Goal: Information Seeking & Learning: Compare options

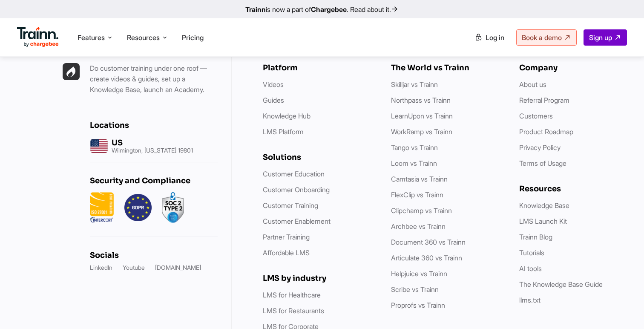
scroll to position [3259, 0]
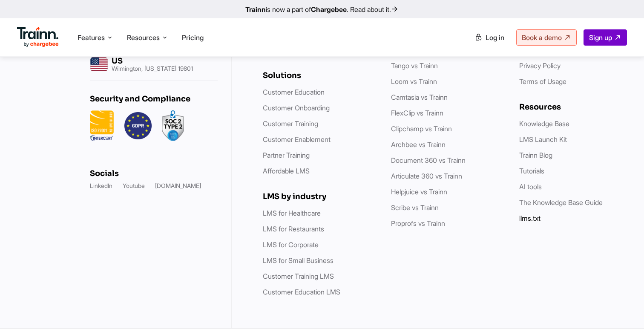
click at [532, 219] on link "llms.txt" at bounding box center [529, 218] width 21 height 9
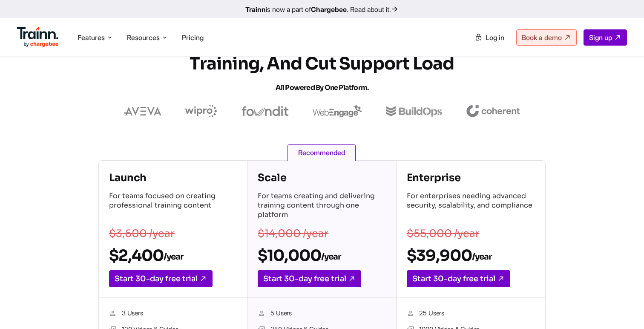
scroll to position [0, 0]
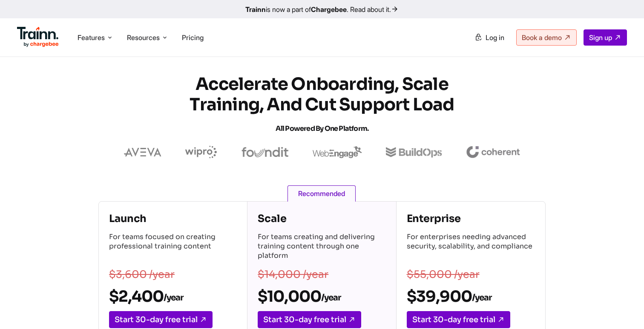
click at [105, 212] on div "Launch For teams focused on creating professional training content $3,600 /year…" at bounding box center [173, 269] width 148 height 137
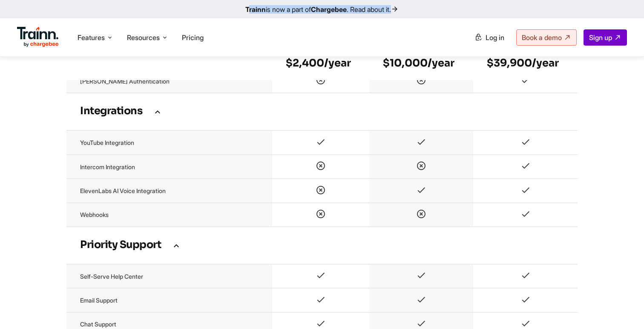
scroll to position [1633, 0]
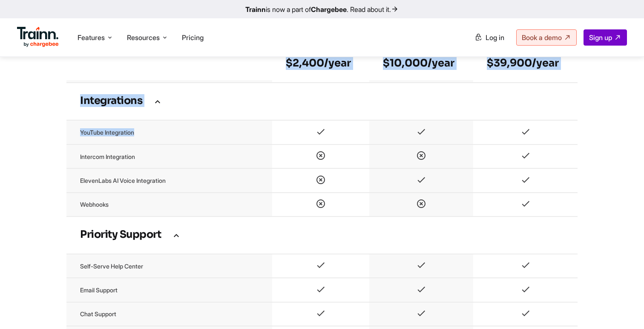
drag, startPoint x: 104, startPoint y: 211, endPoint x: 515, endPoint y: 139, distance: 418.0
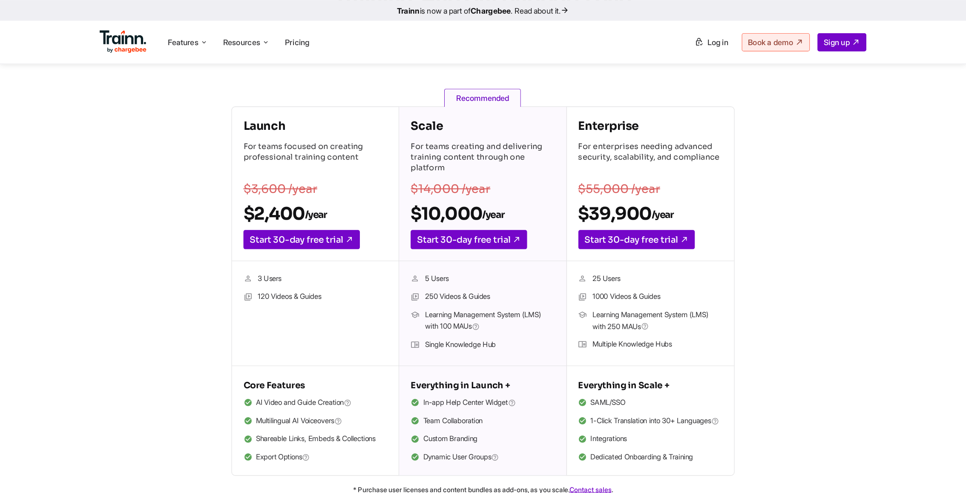
scroll to position [106, 0]
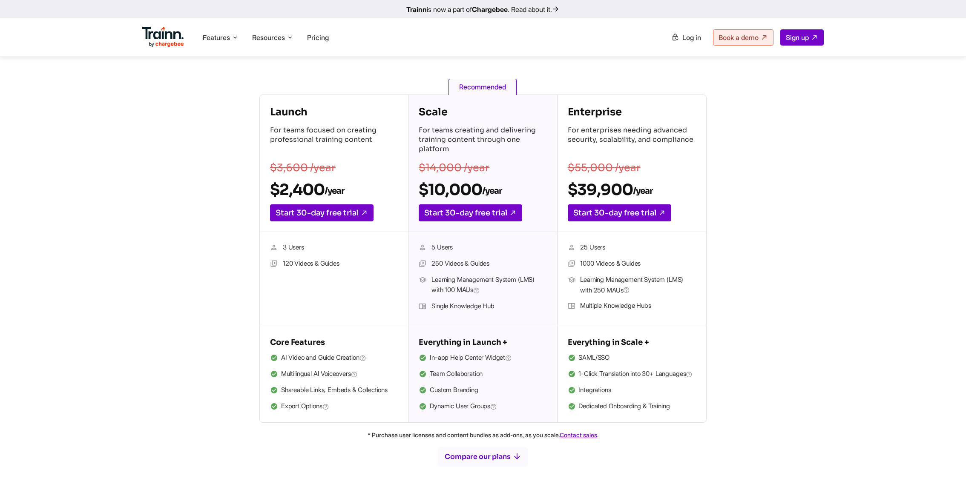
drag, startPoint x: 267, startPoint y: 110, endPoint x: 678, endPoint y: 423, distance: 516.7
click at [644, 328] on div "Launch For teams focused on creating professional training content $3,600 /year…" at bounding box center [482, 259] width 447 height 328
copy div "Launch For teams focused on creating professional training content $3,600 /year…"
click at [187, 191] on div "Launch For teams focused on creating professional training content $3,600 /year…" at bounding box center [482, 259] width 613 height 328
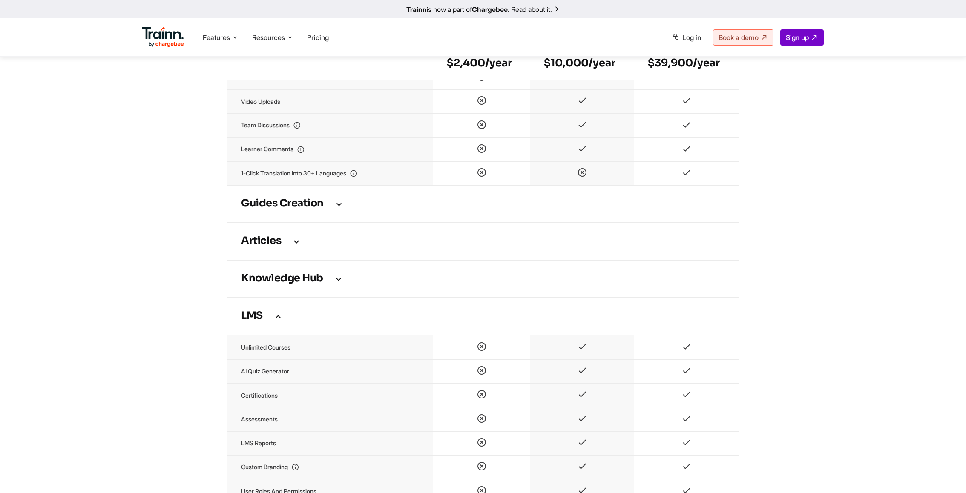
scroll to position [1107, 0]
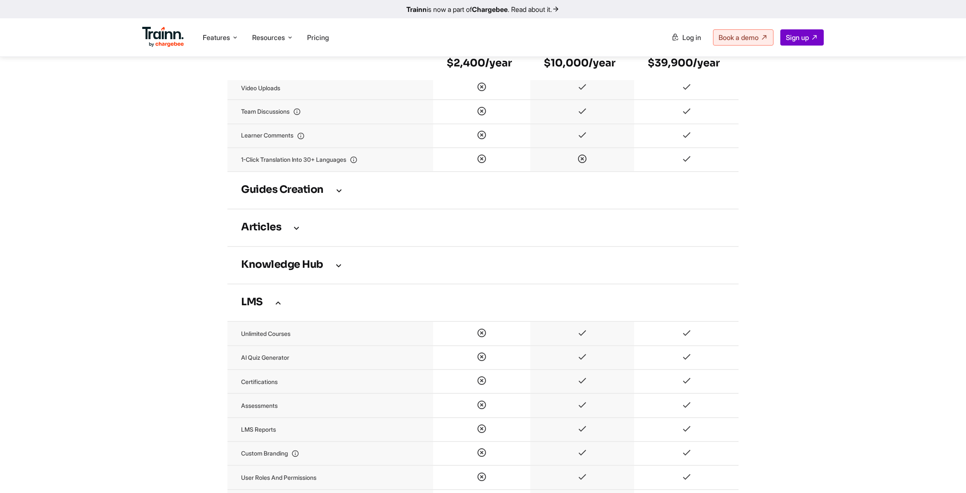
click at [342, 195] on icon at bounding box center [339, 190] width 10 height 9
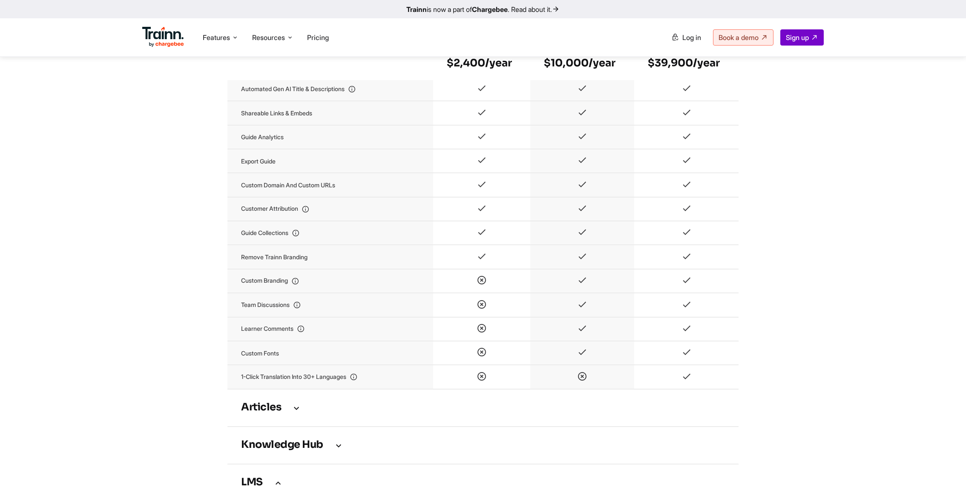
scroll to position [1419, 0]
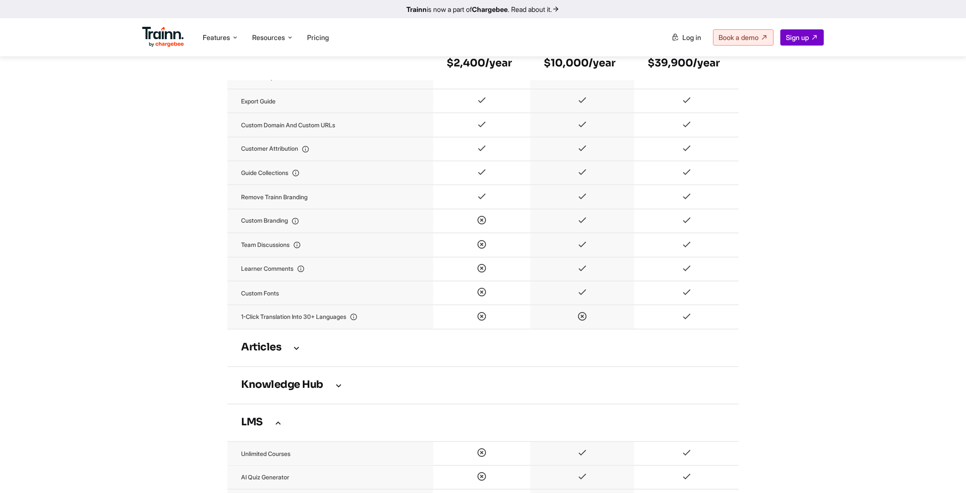
click at [285, 328] on h3 "Articles" at bounding box center [483, 347] width 484 height 9
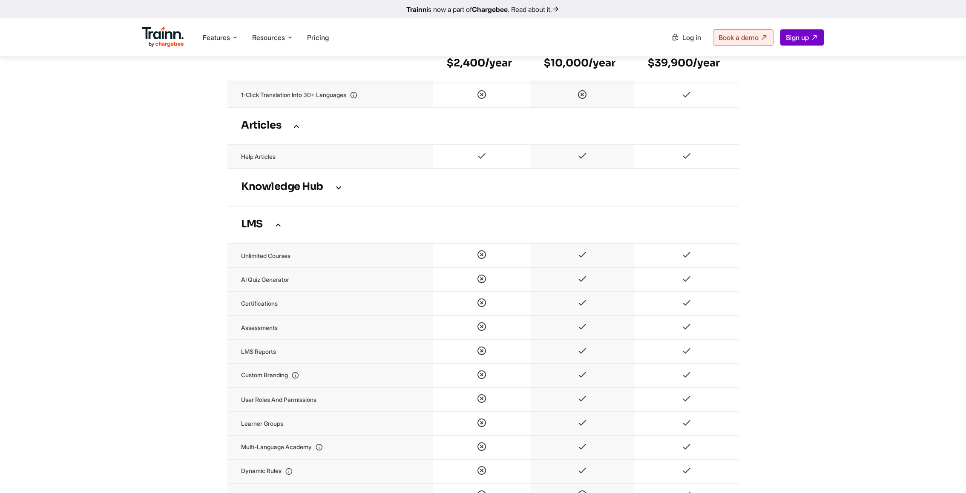
scroll to position [1587, 0]
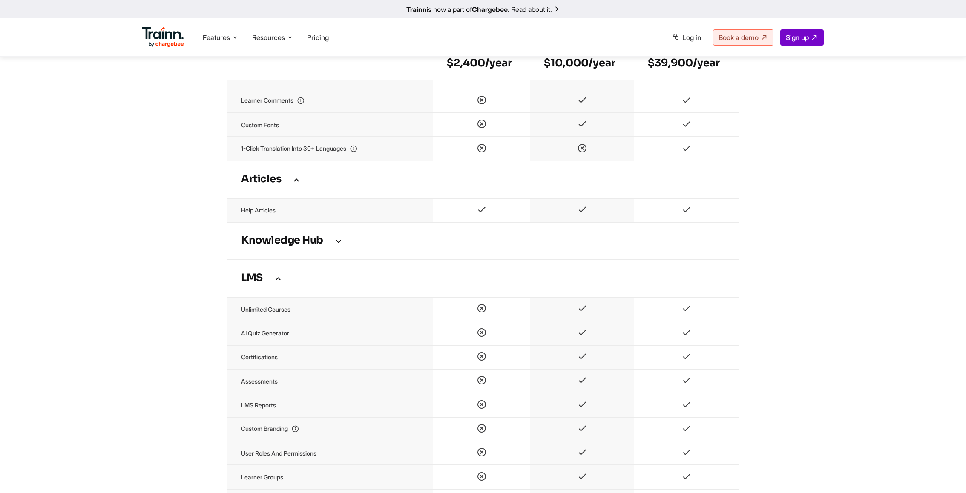
click at [293, 246] on h3 "Knowledge Hub" at bounding box center [483, 240] width 484 height 9
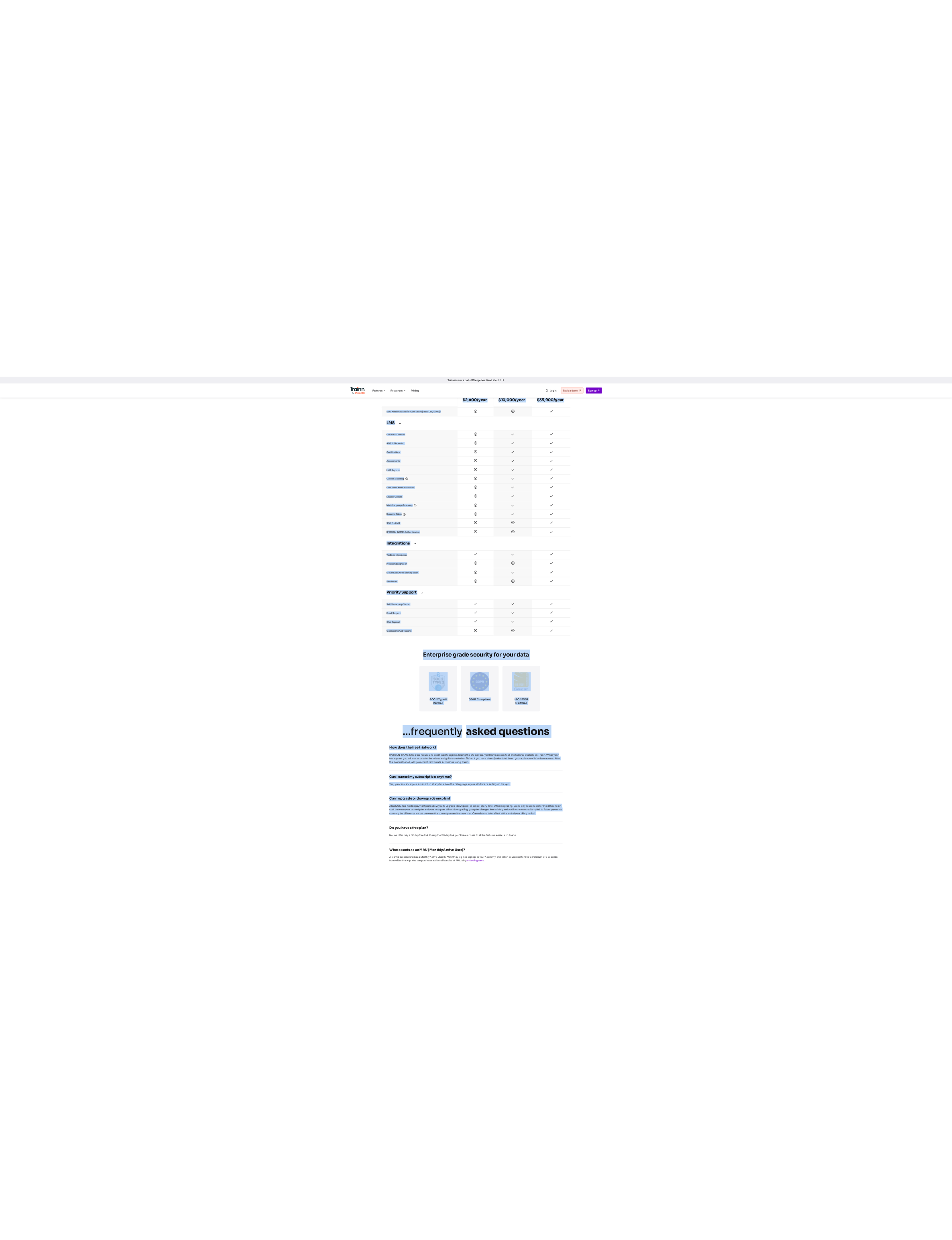
scroll to position [1824, 0]
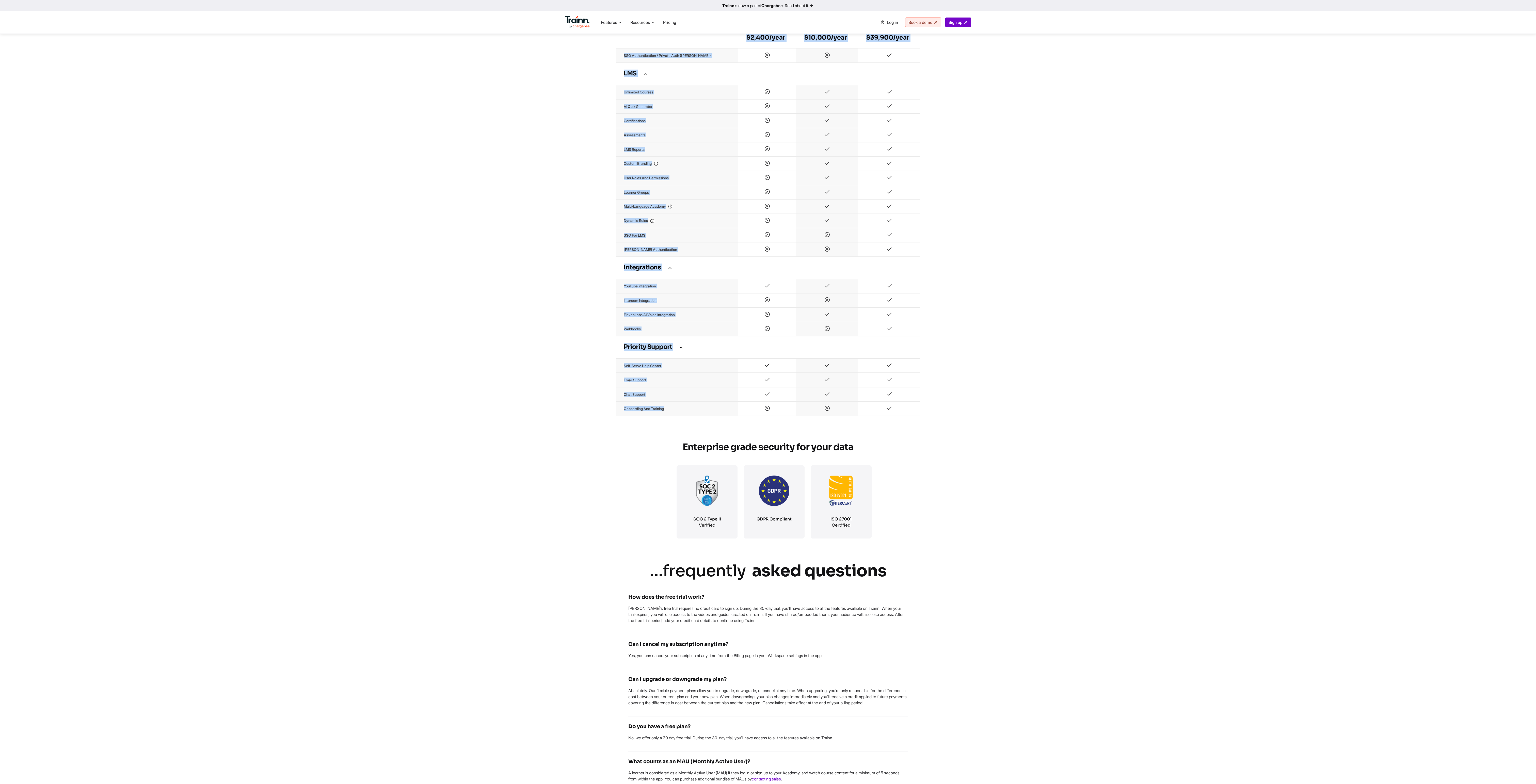
drag, startPoint x: 616, startPoint y: 175, endPoint x: 916, endPoint y: 433, distance: 395.7
copy table "Launch $2,400/year Scale $10,000/year Enterprise $39,900/year Video Creation Sc…"
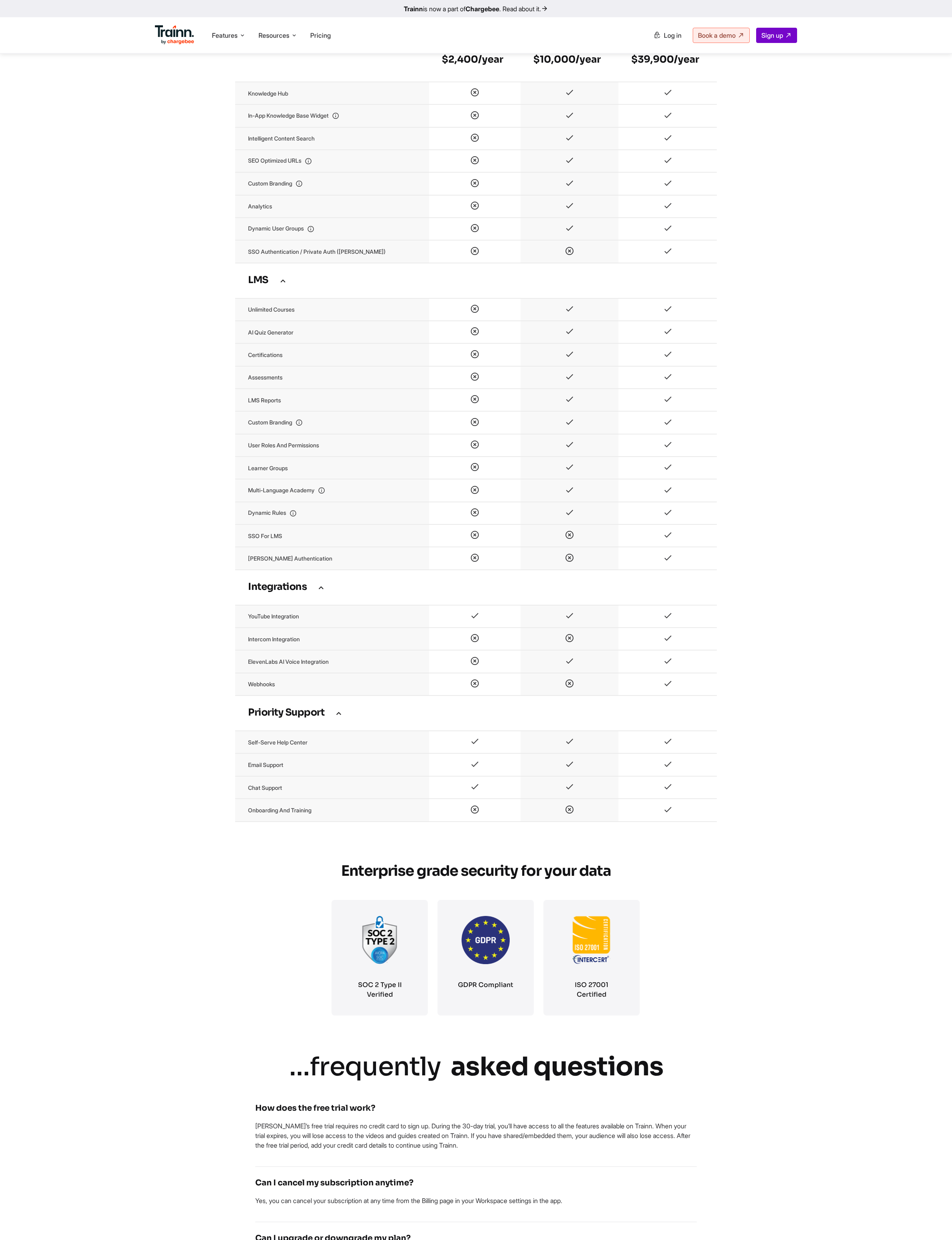
scroll to position [1632, 0]
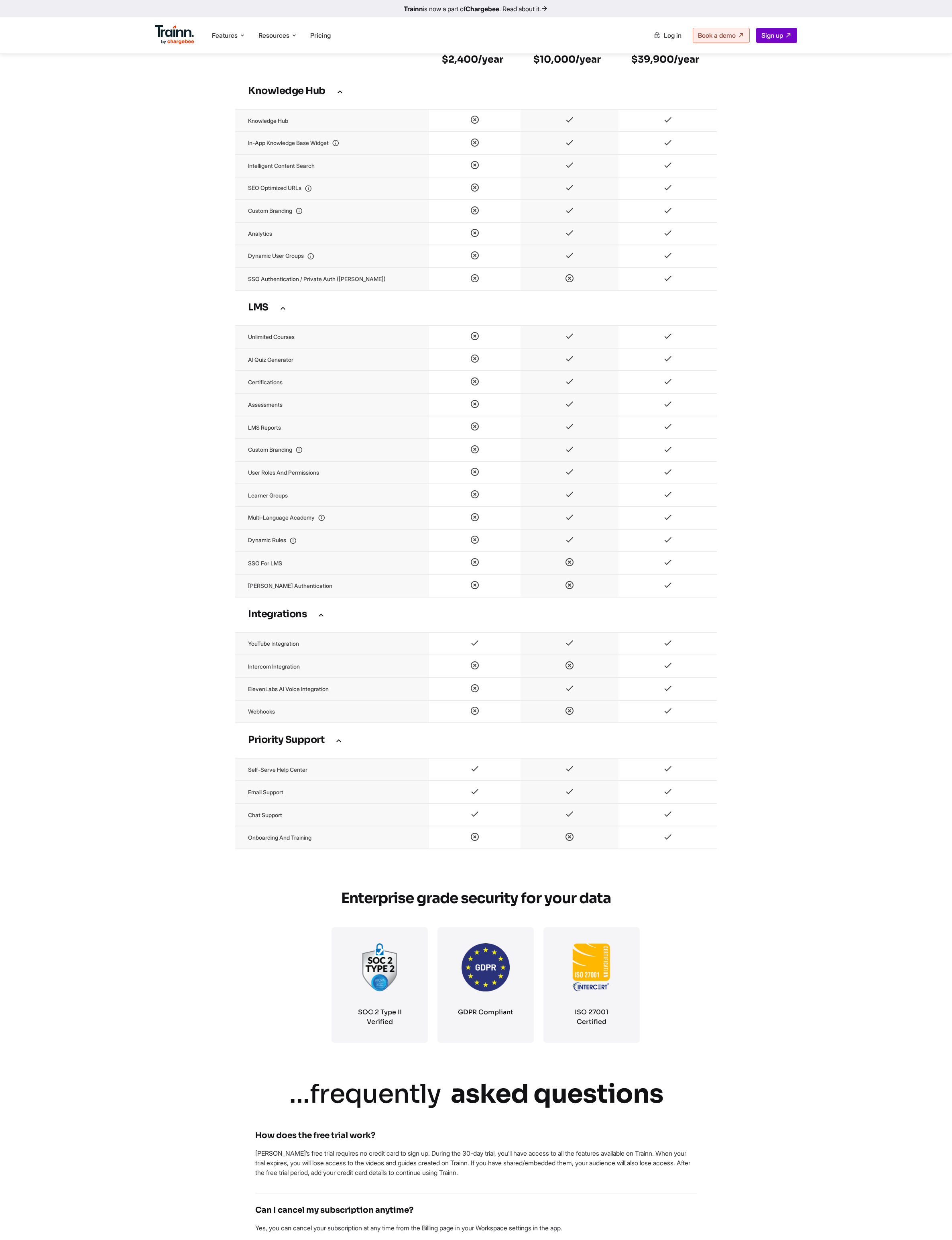
click at [351, 309] on td "LMS" at bounding box center [476, 307] width 482 height 35
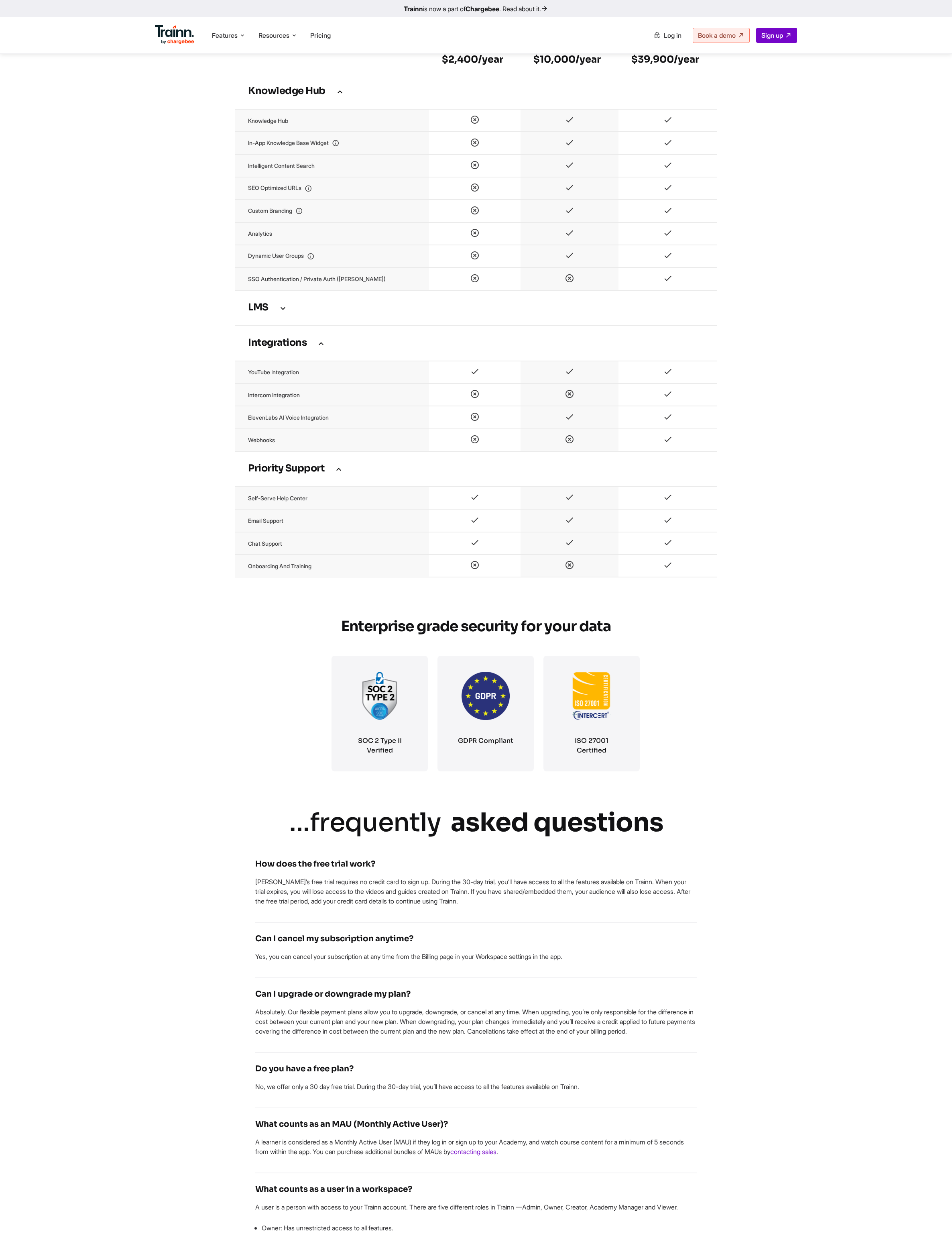
click at [336, 309] on h3 "LMS" at bounding box center [476, 307] width 456 height 8
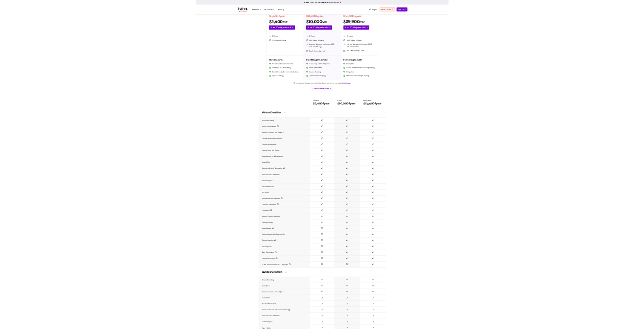
scroll to position [206, 0]
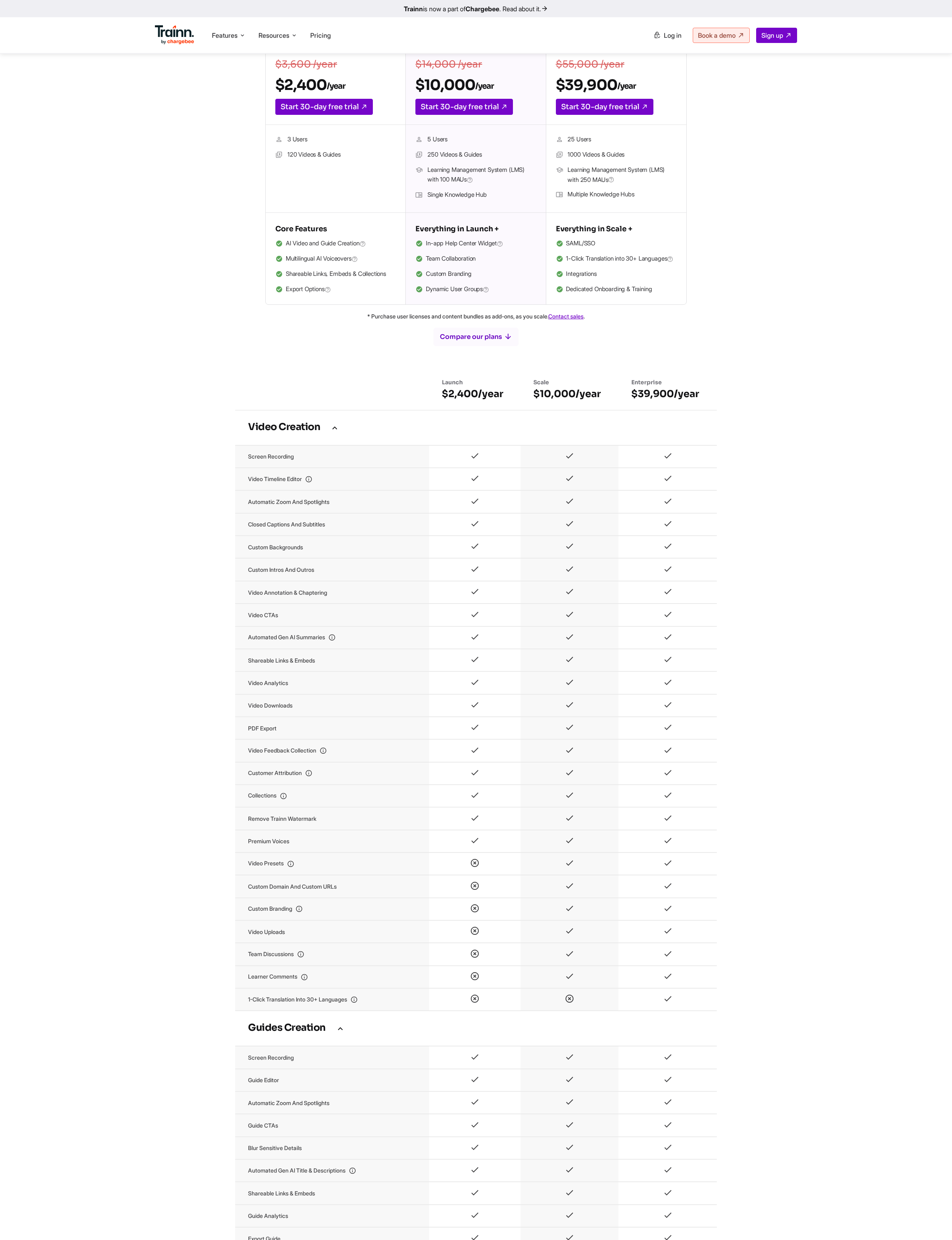
click at [483, 309] on td at bounding box center [474, 592] width 91 height 23
click at [339, 309] on td "Video Creation" at bounding box center [476, 427] width 482 height 35
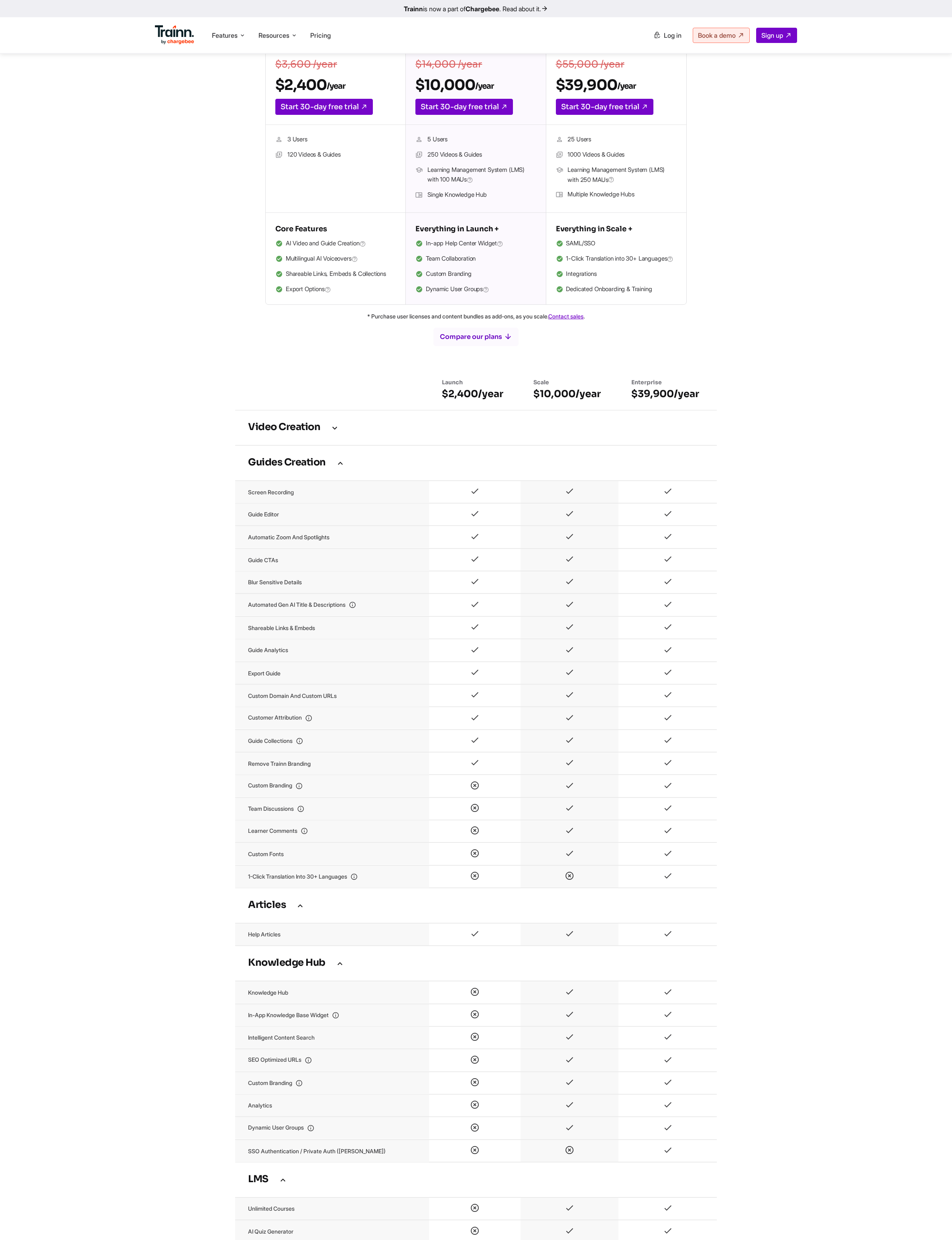
click at [339, 309] on td "Video Creation" at bounding box center [476, 427] width 482 height 35
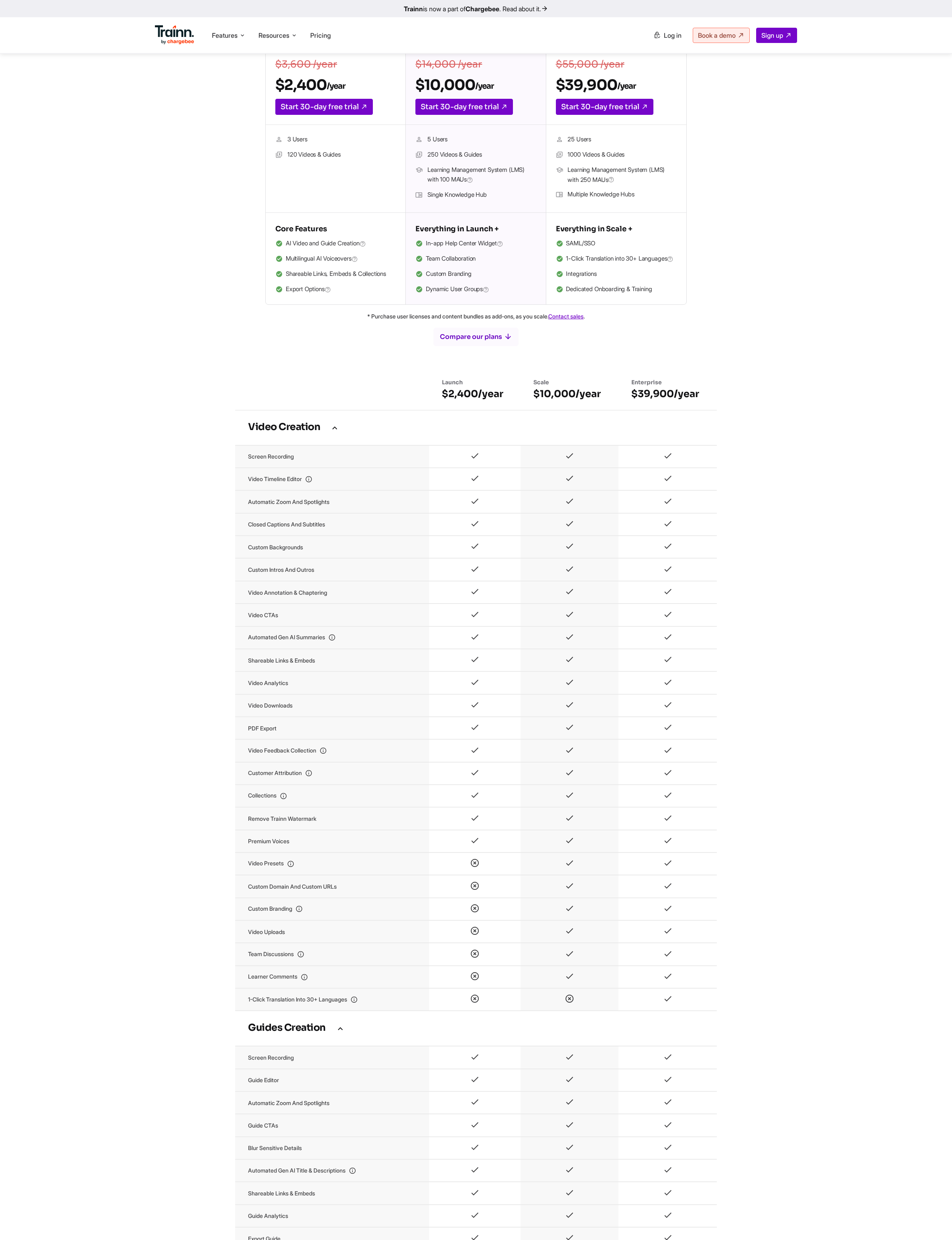
click at [257, 309] on th at bounding box center [333, 390] width 194 height 40
click at [431, 309] on th "Launch $2,400/year" at bounding box center [474, 390] width 91 height 40
click at [387, 309] on th at bounding box center [333, 390] width 194 height 40
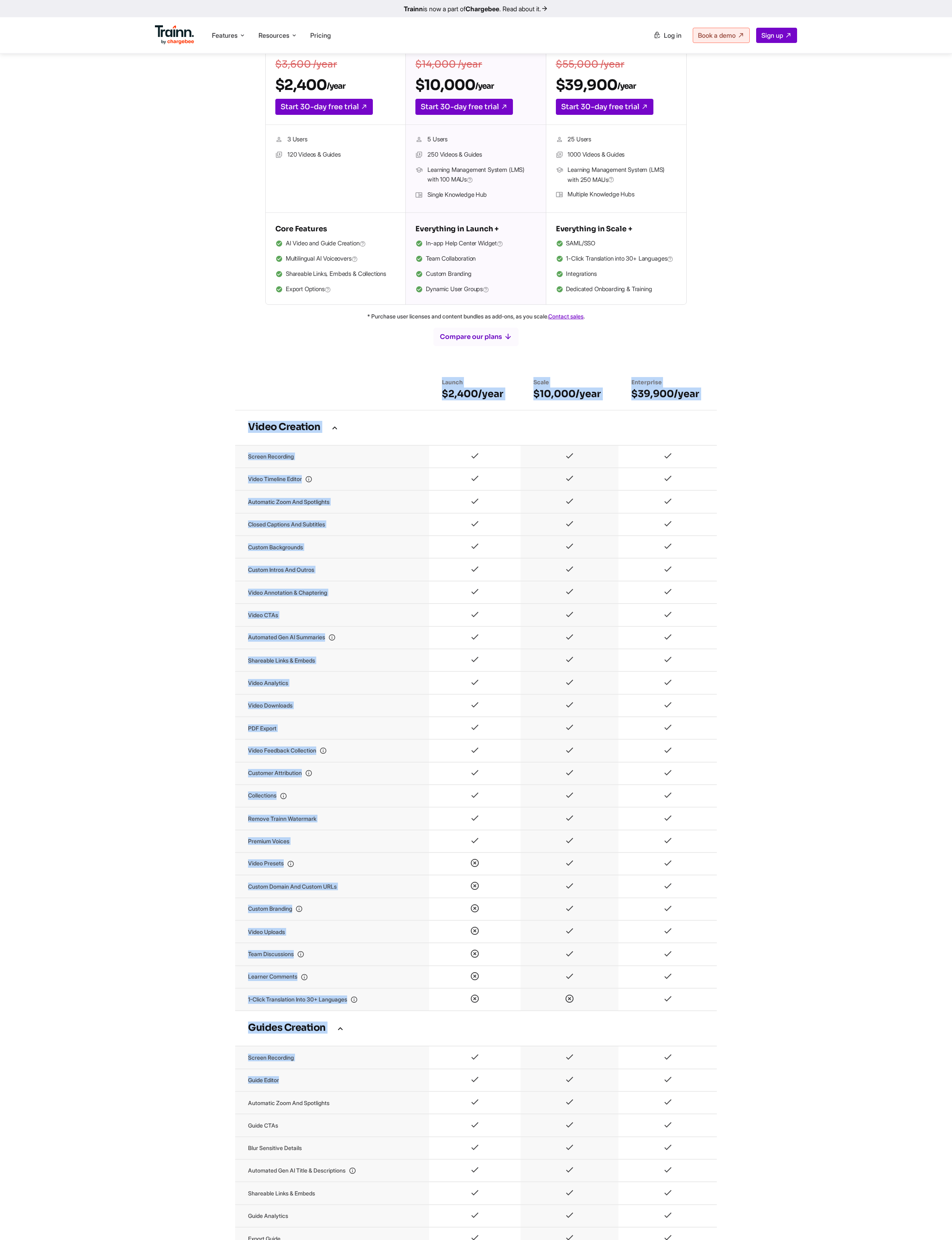
drag, startPoint x: 329, startPoint y: 403, endPoint x: 670, endPoint y: 1109, distance: 784.0
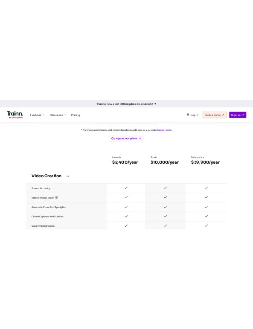
scroll to position [585, 0]
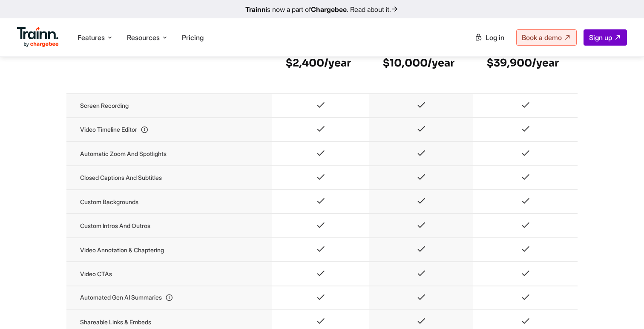
click at [316, 110] on icon at bounding box center [321, 106] width 10 height 7
click at [319, 110] on icon at bounding box center [321, 106] width 10 height 7
drag, startPoint x: 319, startPoint y: 113, endPoint x: 333, endPoint y: 126, distance: 19.3
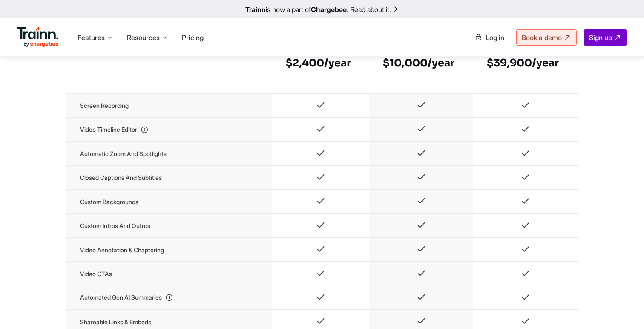
click at [333, 118] on td at bounding box center [320, 106] width 97 height 24
click at [304, 118] on td at bounding box center [320, 106] width 97 height 24
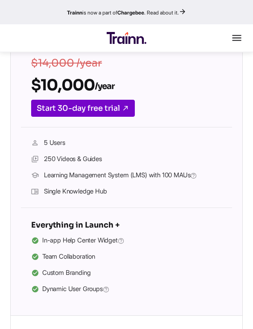
click at [163, 88] on h2 "$10,000 /year" at bounding box center [126, 84] width 190 height 19
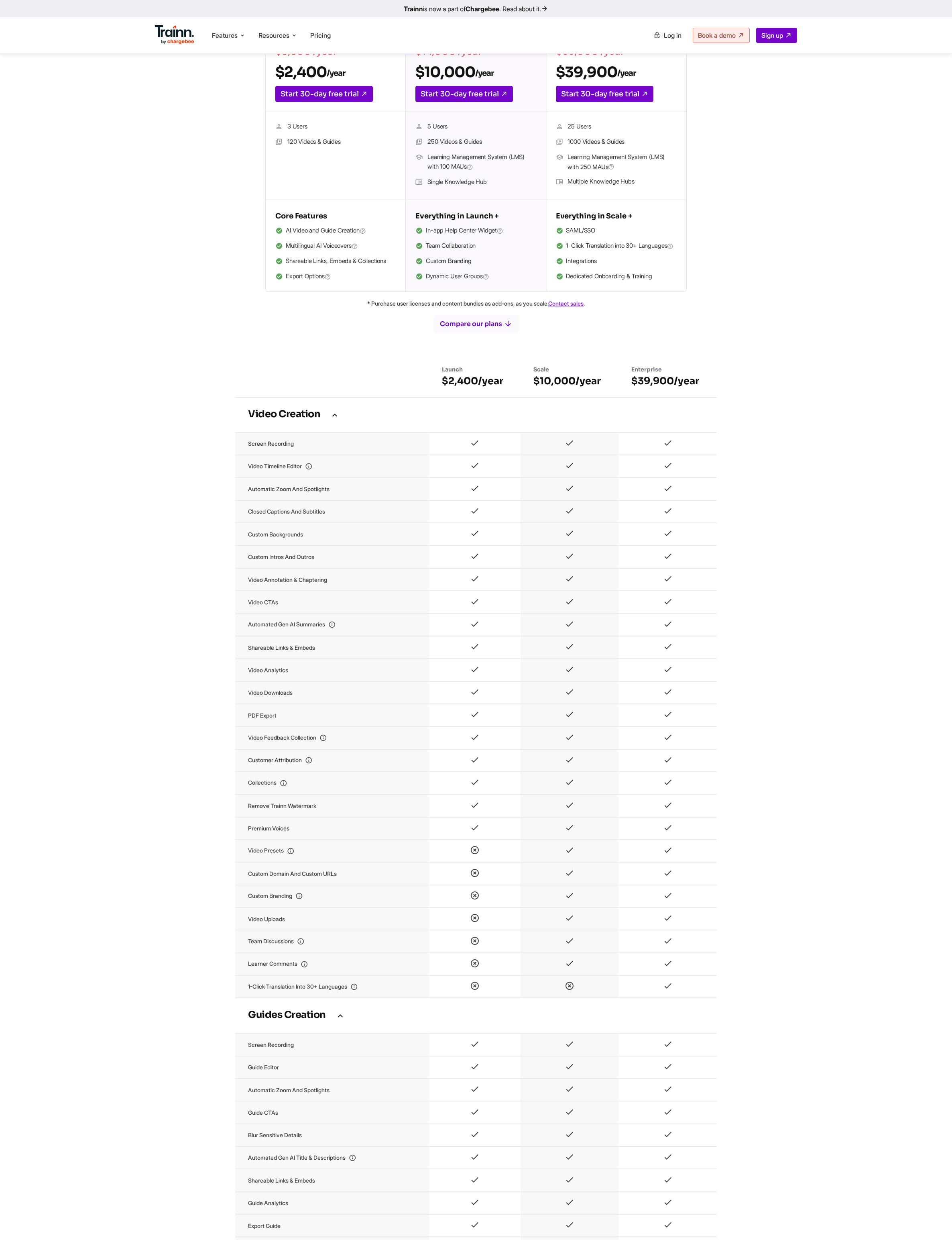
scroll to position [198, 0]
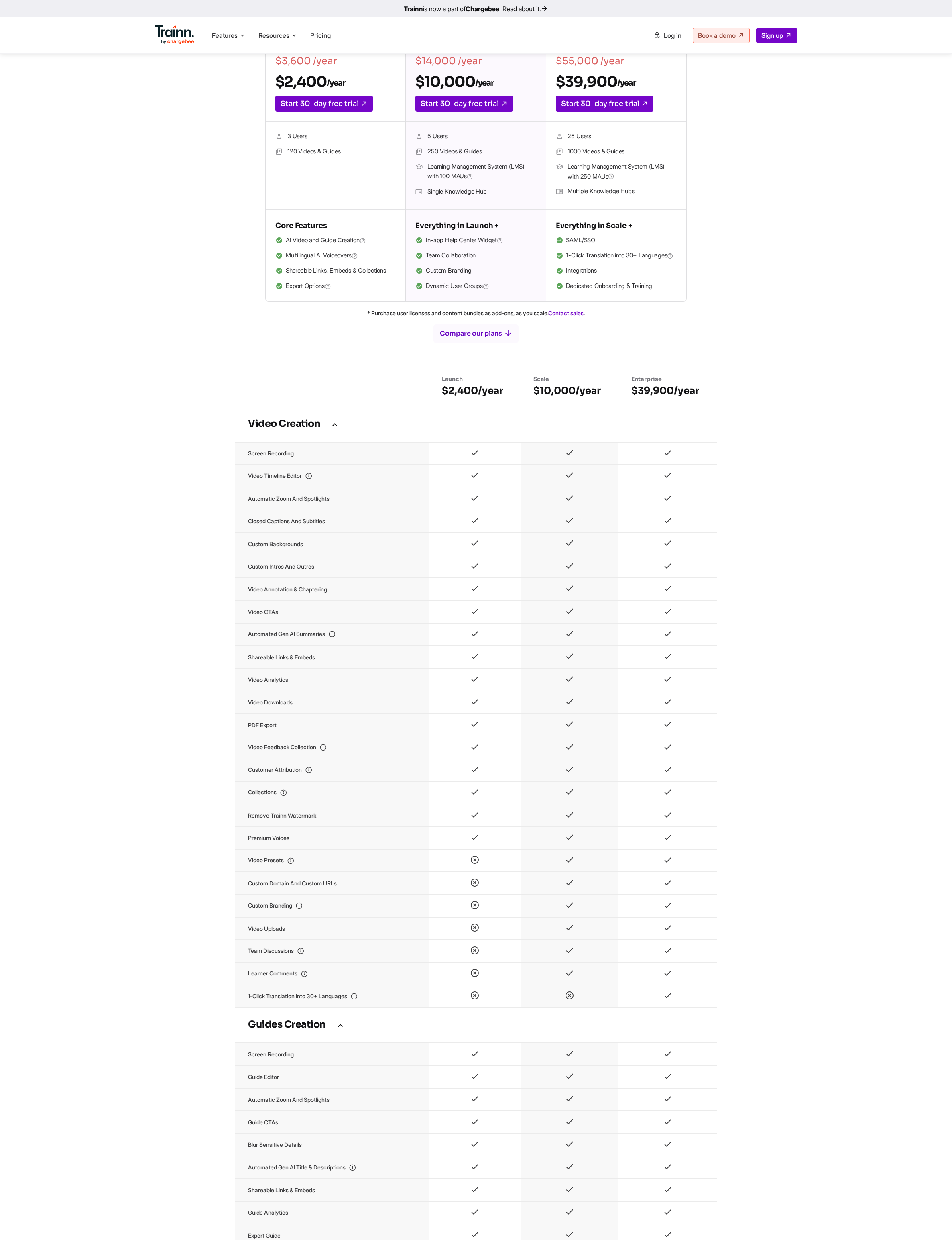
click at [477, 309] on td at bounding box center [474, 476] width 91 height 23
click at [476, 309] on icon at bounding box center [475, 454] width 9 height 7
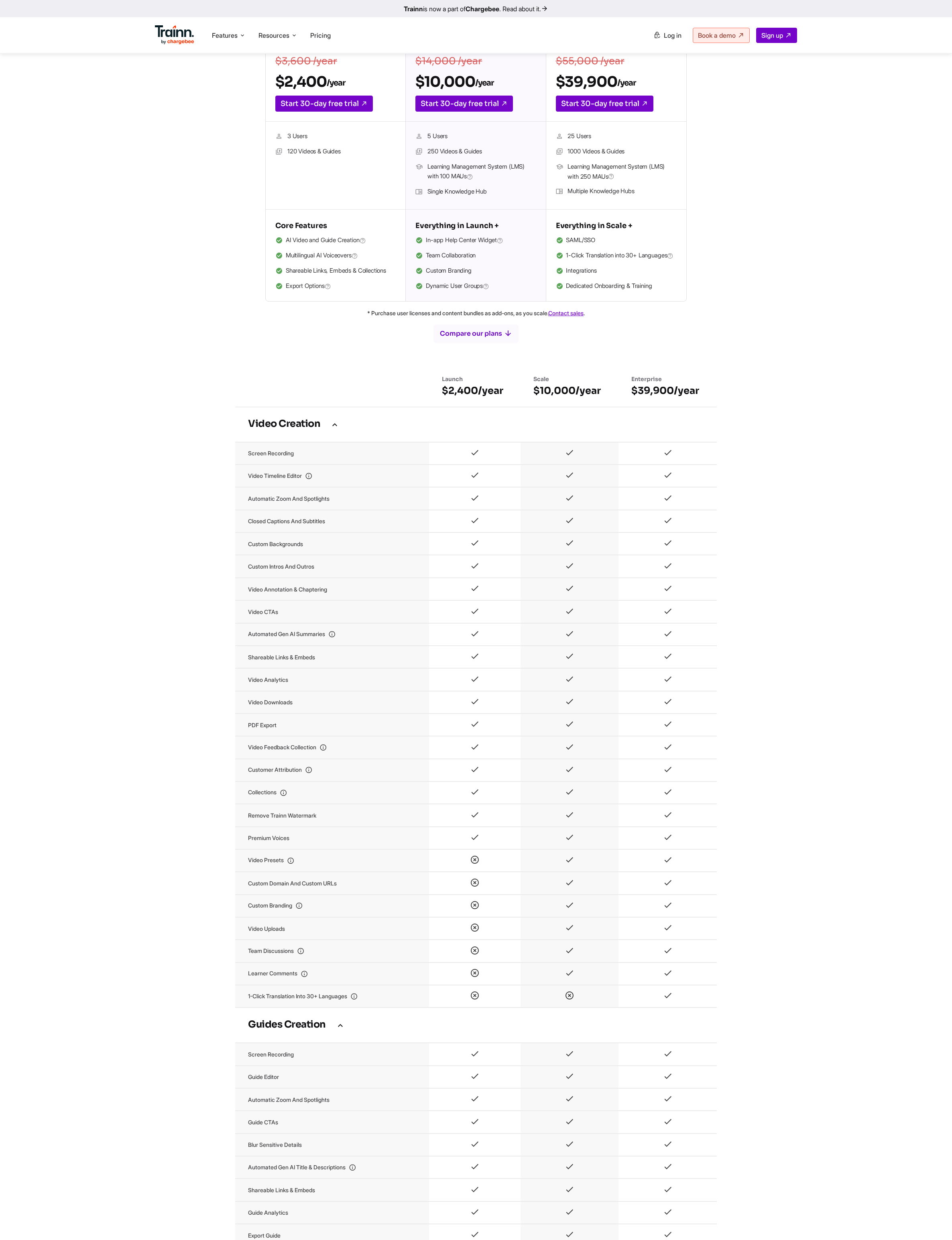
click at [476, 309] on icon at bounding box center [475, 454] width 9 height 7
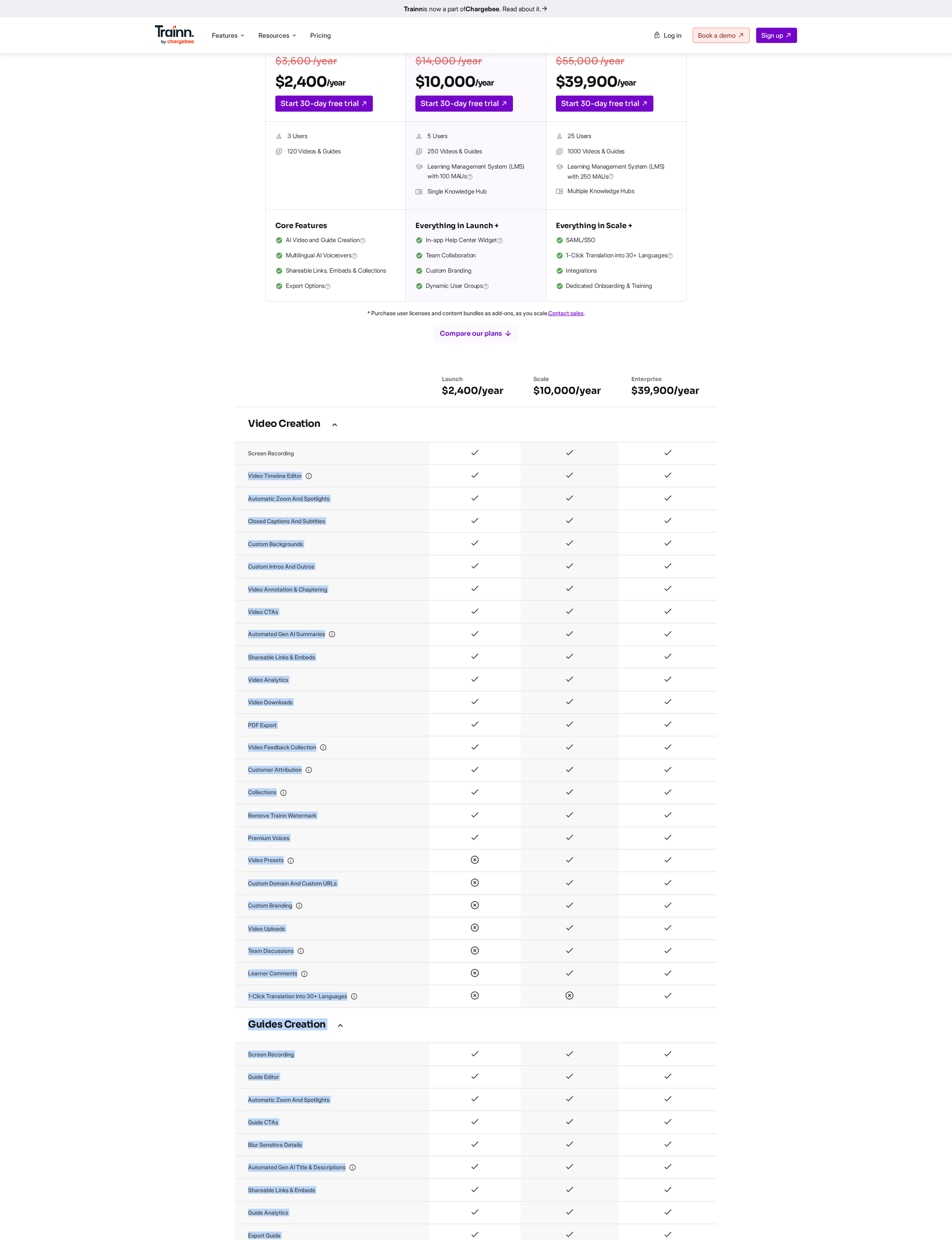
drag, startPoint x: 463, startPoint y: 463, endPoint x: 724, endPoint y: 805, distance: 430.2
click at [406, 309] on td "Custom intros and outros" at bounding box center [333, 567] width 194 height 23
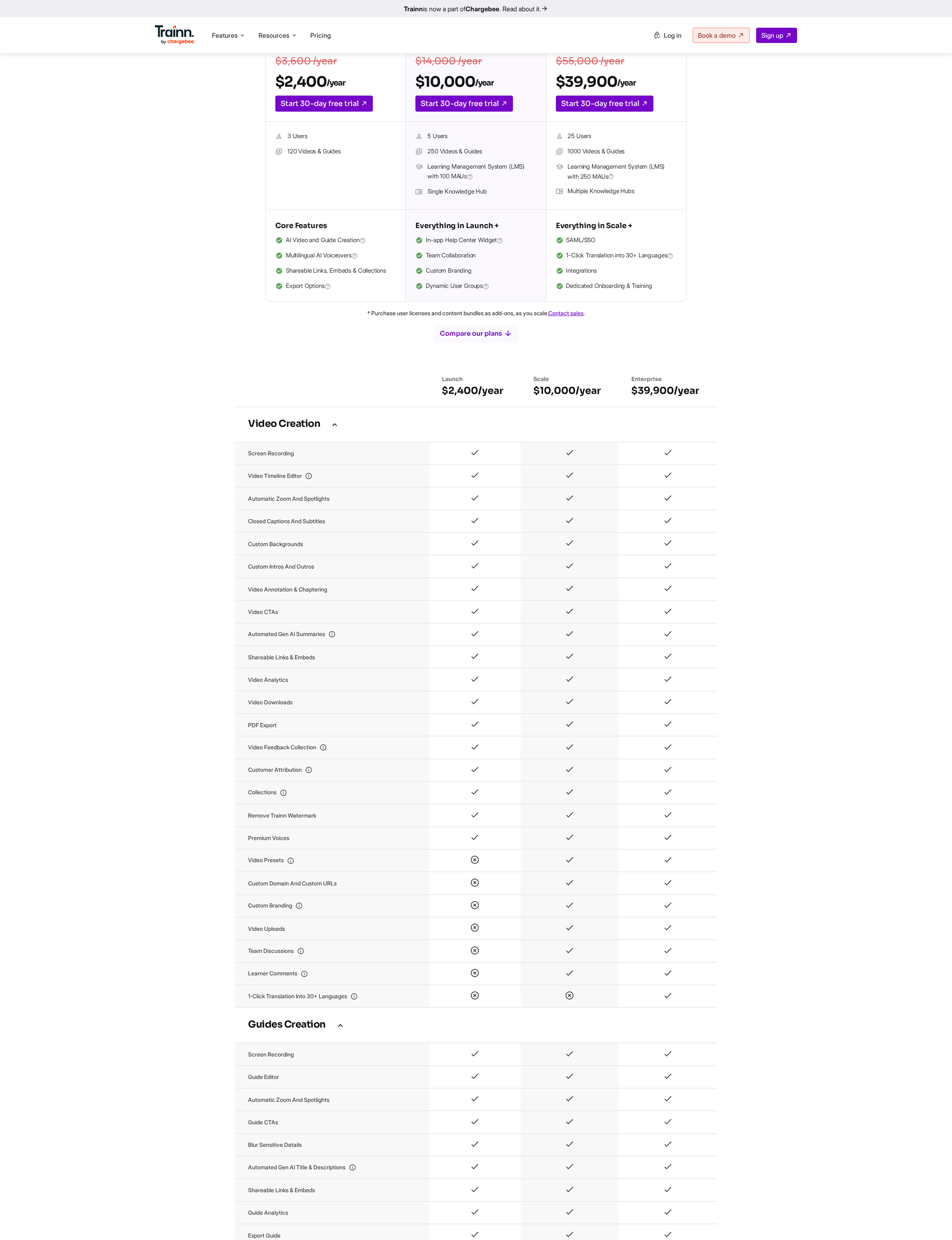
click at [458, 309] on td at bounding box center [474, 454] width 91 height 23
click at [481, 309] on td at bounding box center [474, 454] width 91 height 23
click at [449, 309] on td at bounding box center [474, 499] width 91 height 23
click at [486, 309] on td at bounding box center [474, 454] width 91 height 23
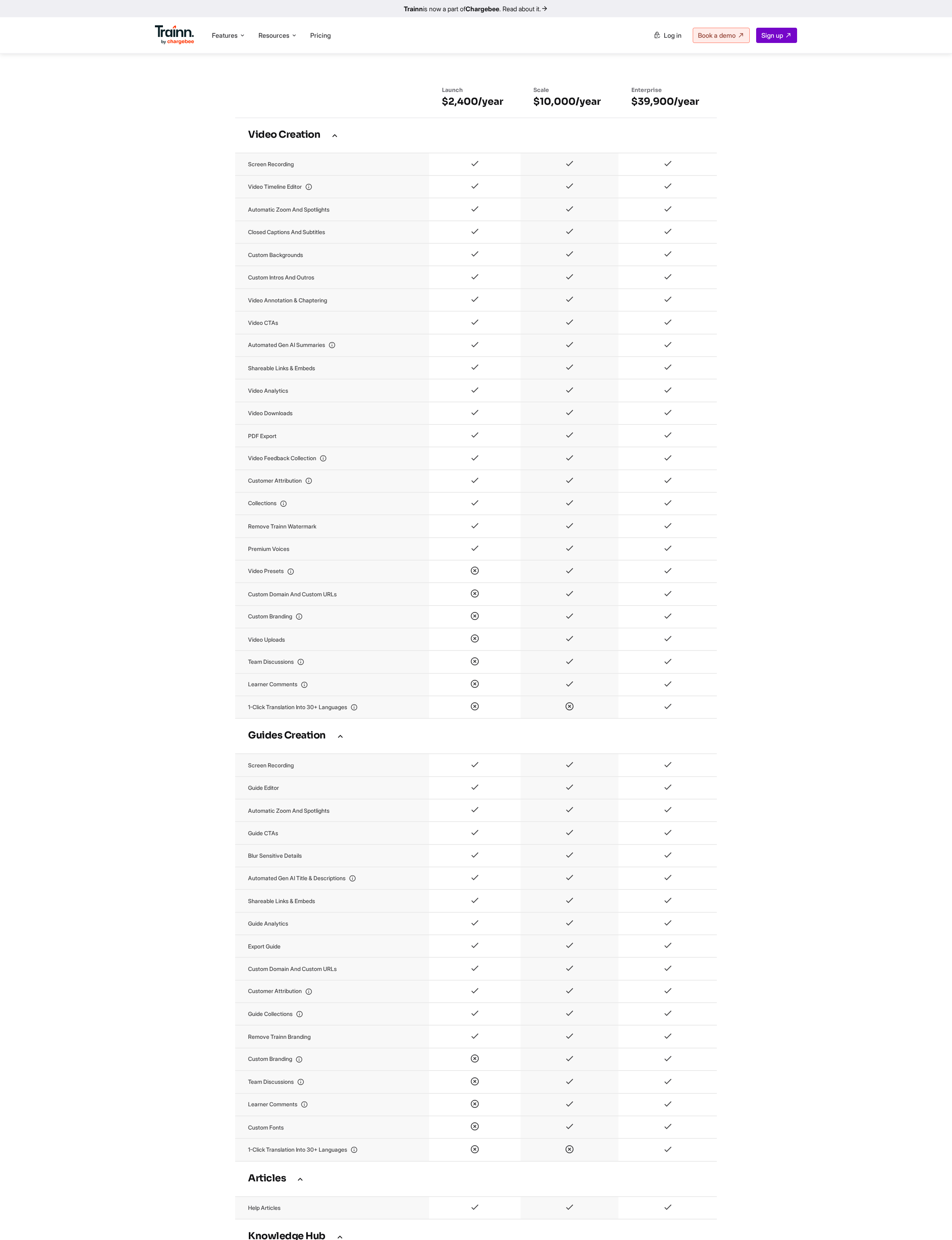
scroll to position [512, 0]
